Goal: Information Seeking & Learning: Learn about a topic

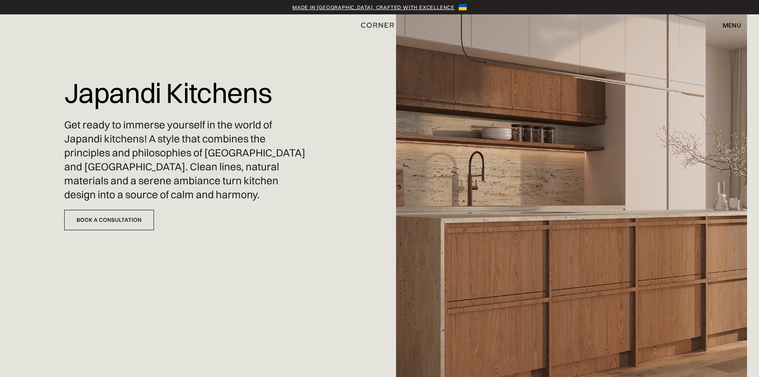
click at [553, 141] on img at bounding box center [571, 188] width 351 height 377
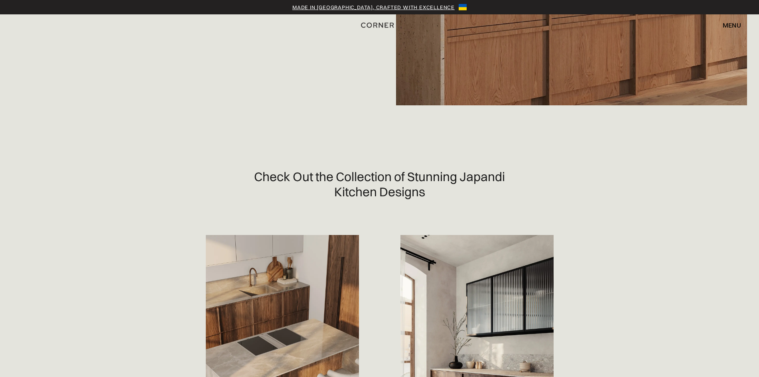
scroll to position [399, 0]
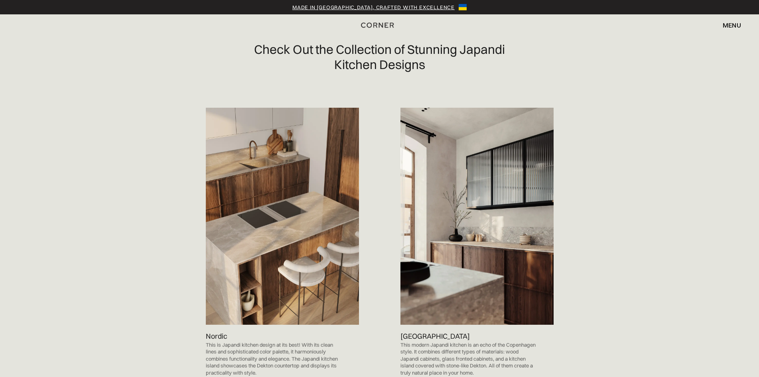
click at [323, 224] on img at bounding box center [282, 216] width 153 height 217
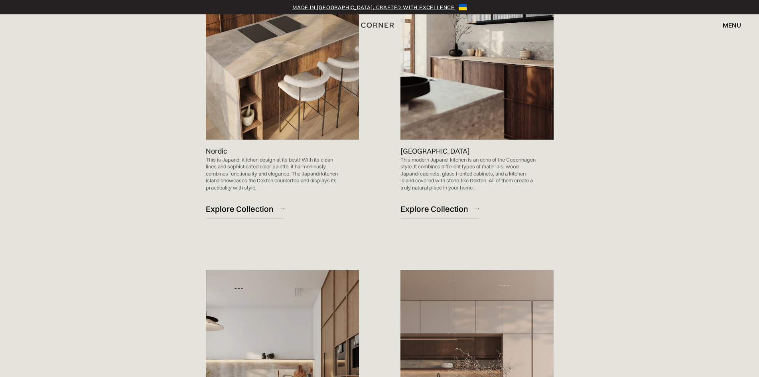
scroll to position [476, 0]
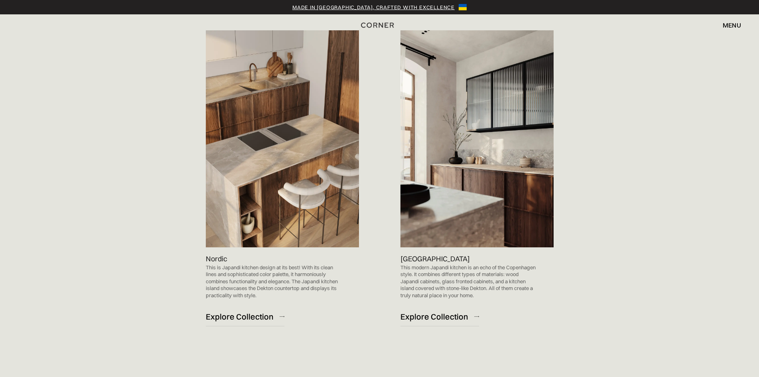
click at [283, 217] on img at bounding box center [282, 138] width 153 height 217
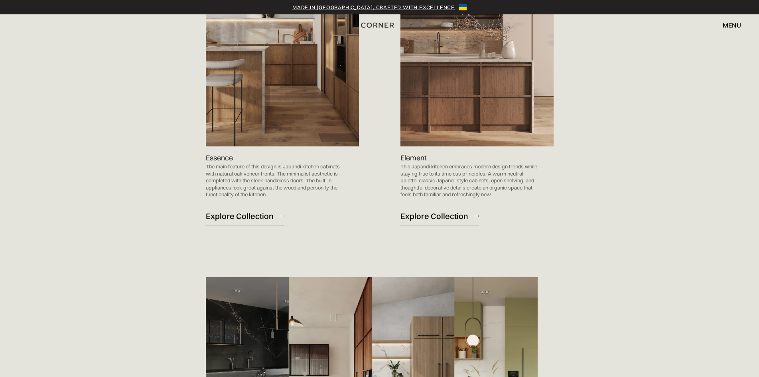
scroll to position [915, 0]
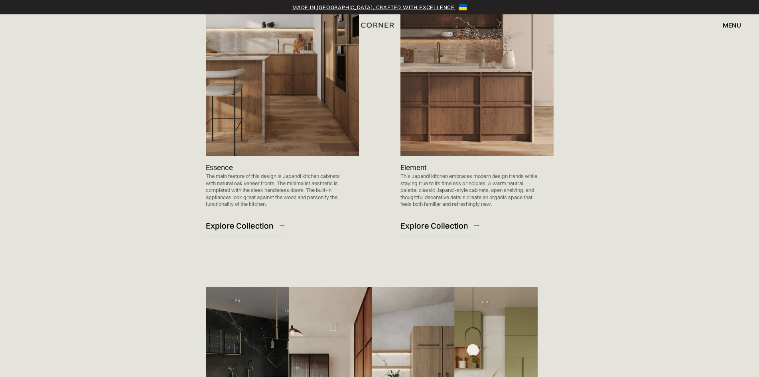
click at [218, 225] on div "Explore Collection" at bounding box center [240, 225] width 68 height 11
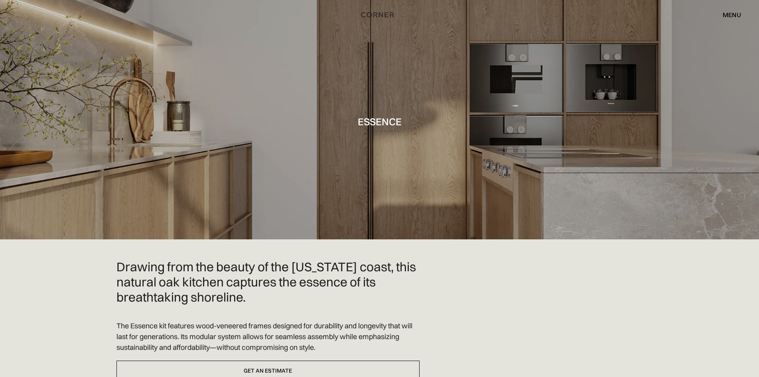
click at [339, 128] on div at bounding box center [379, 119] width 759 height 239
click at [248, 140] on div at bounding box center [379, 119] width 759 height 239
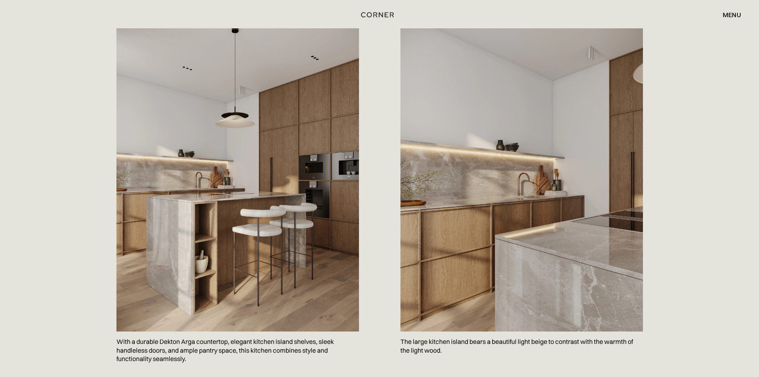
scroll to position [399, 0]
click at [308, 166] on img at bounding box center [237, 179] width 242 height 303
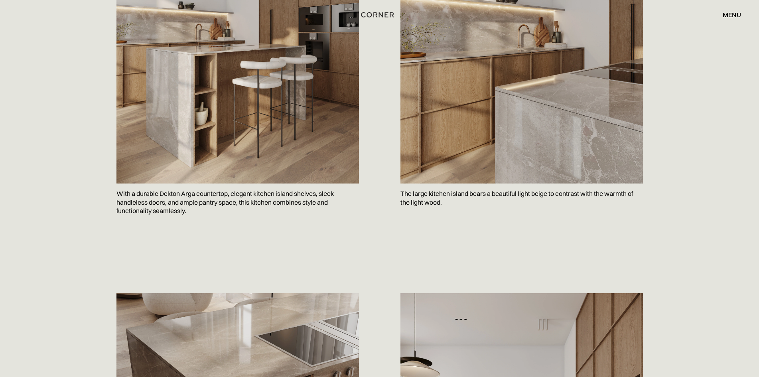
scroll to position [439, 0]
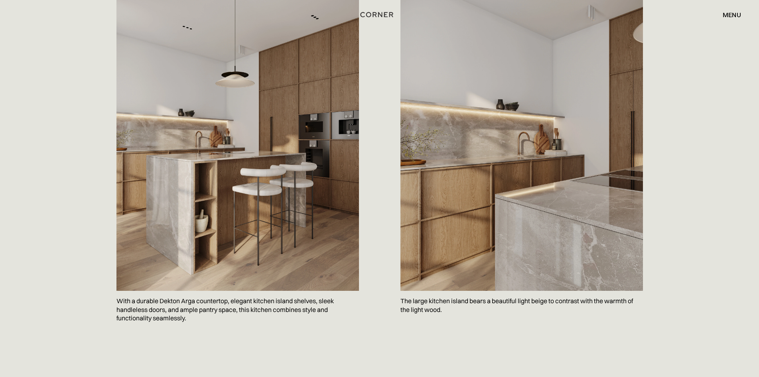
click at [300, 122] on img at bounding box center [237, 139] width 242 height 303
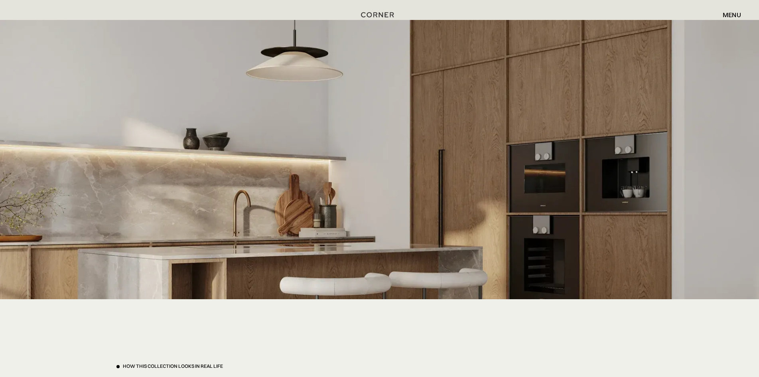
scroll to position [1754, 0]
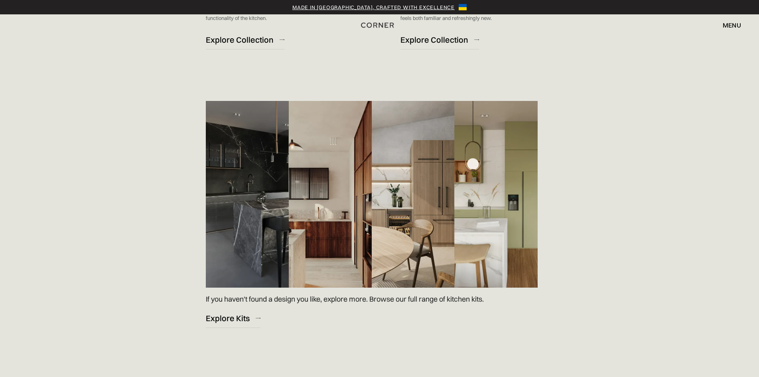
scroll to position [1114, 0]
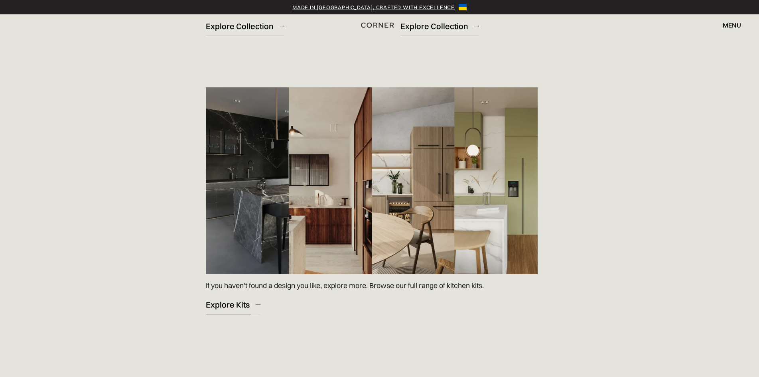
click at [207, 306] on div "Explore Kits" at bounding box center [228, 304] width 44 height 11
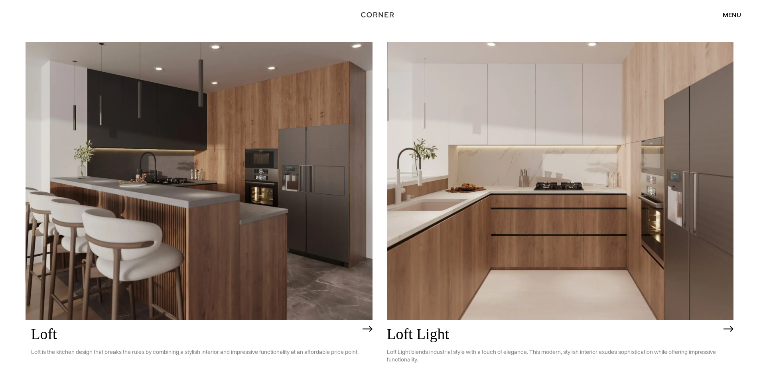
scroll to position [2432, 0]
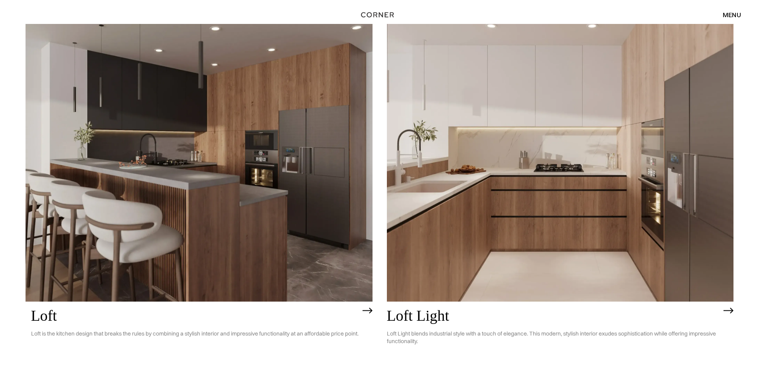
click at [476, 248] on img at bounding box center [560, 162] width 347 height 277
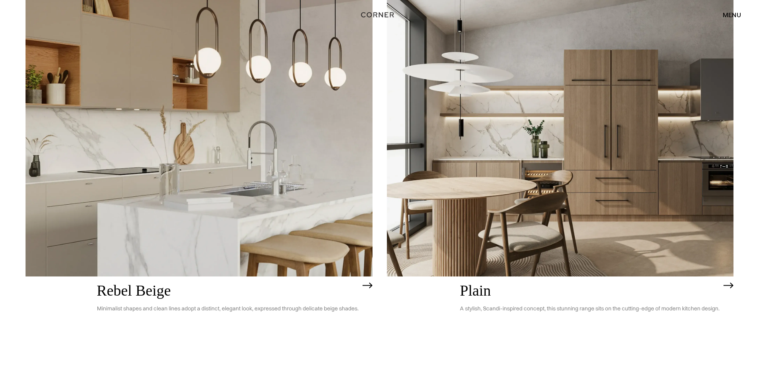
scroll to position [2056, 0]
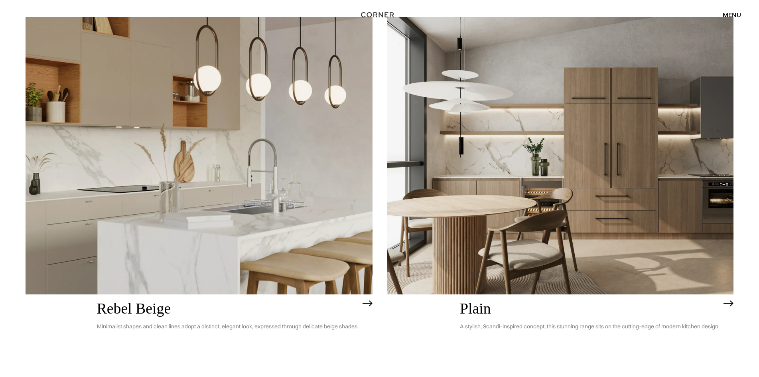
click at [287, 214] on img at bounding box center [199, 155] width 347 height 277
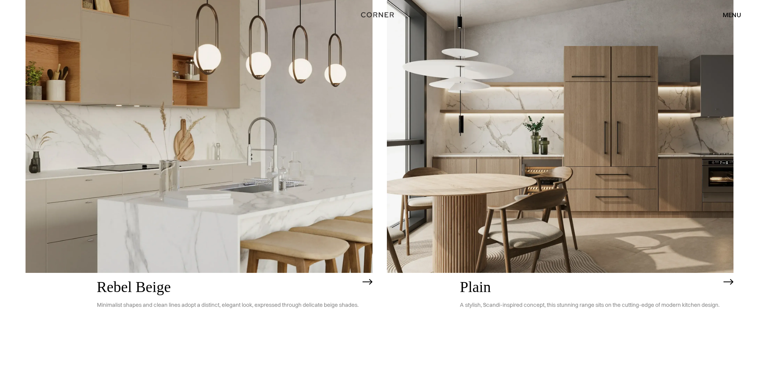
scroll to position [2164, 0]
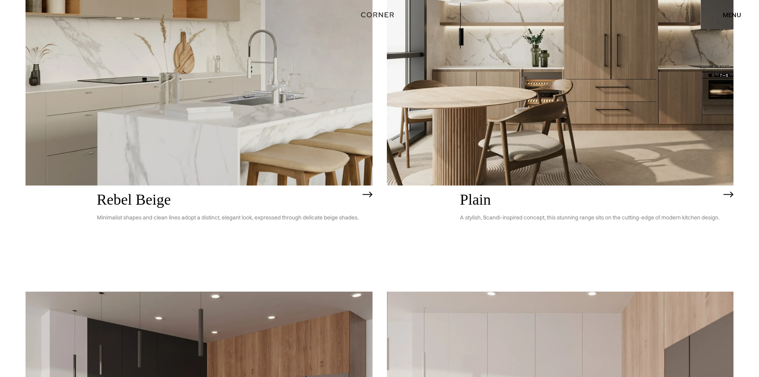
click at [548, 148] on img at bounding box center [560, 46] width 347 height 277
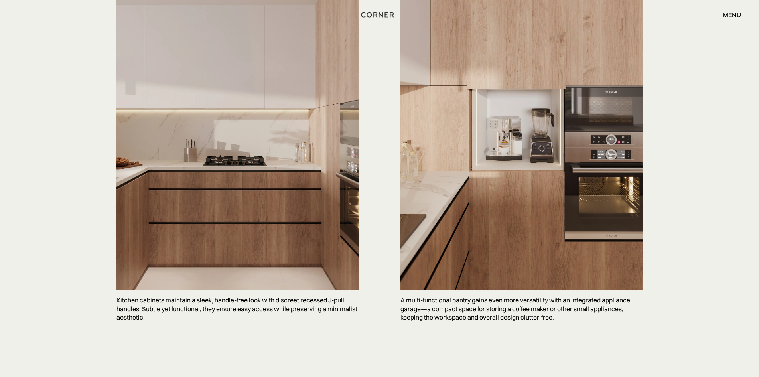
scroll to position [2273, 0]
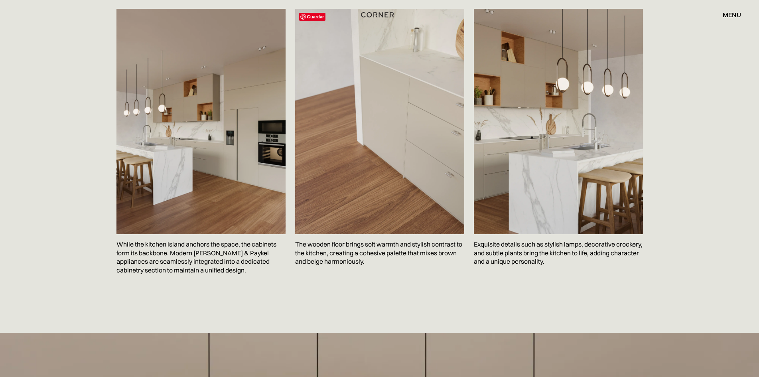
scroll to position [1675, 0]
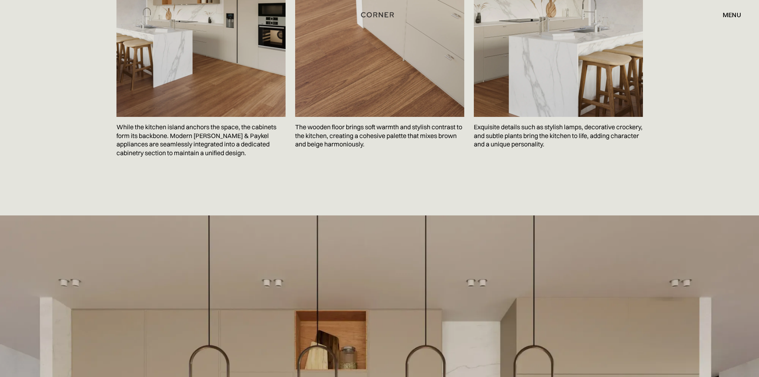
drag, startPoint x: 268, startPoint y: 189, endPoint x: 297, endPoint y: 194, distance: 29.5
click at [269, 189] on div "Guardar While the kitchen island anchors the space, the cabinets form its backb…" at bounding box center [379, 44] width 550 height 344
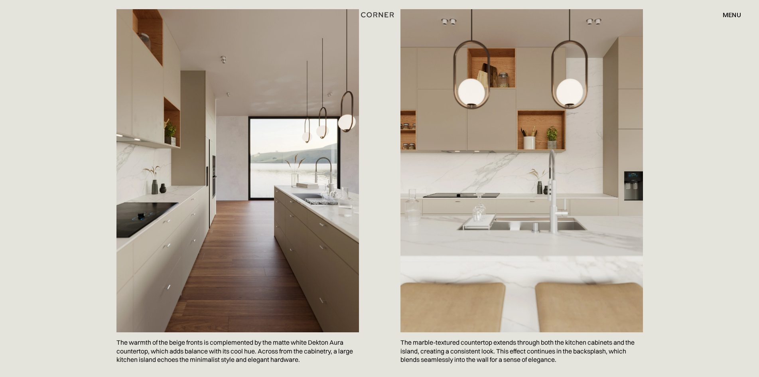
scroll to position [1116, 0]
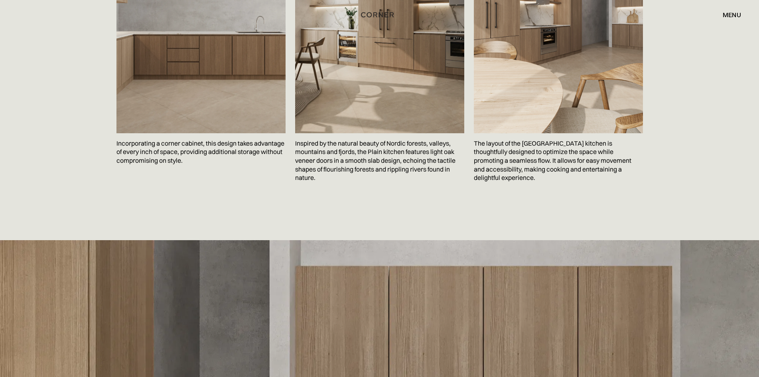
scroll to position [1395, 0]
